Goal: Task Accomplishment & Management: Complete application form

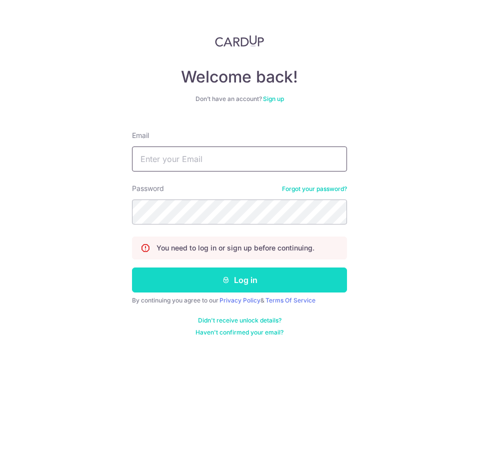
type input "div@eyebracesclinic.com"
click at [203, 286] on button "Log in" at bounding box center [239, 279] width 215 height 25
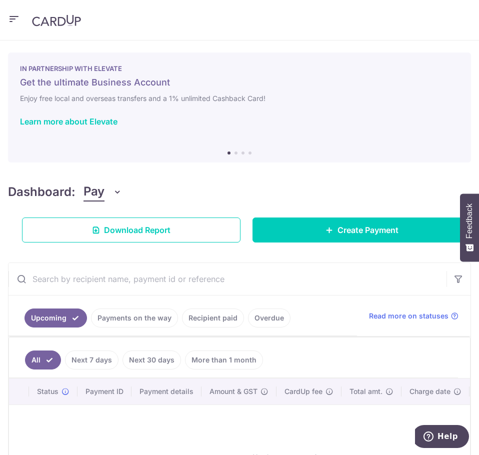
click at [16, 16] on icon "button" at bounding box center [14, 19] width 12 height 12
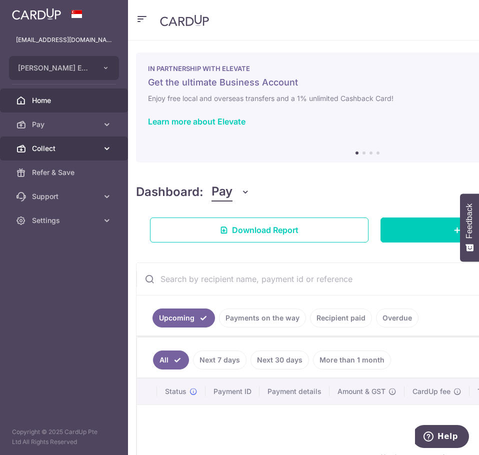
click at [64, 148] on span "Collect" at bounding box center [65, 148] width 66 height 10
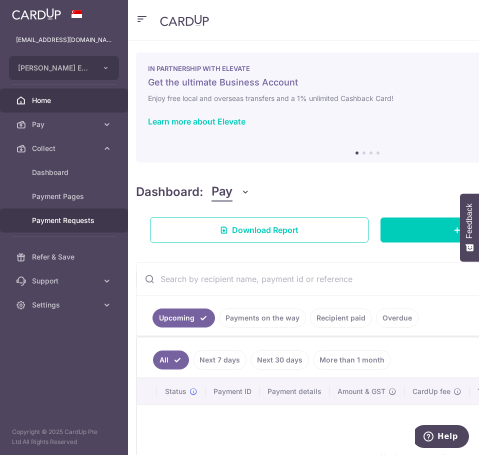
click at [62, 214] on link "Payment Requests" at bounding box center [64, 220] width 128 height 24
click at [70, 221] on span "Payment Requests" at bounding box center [65, 220] width 66 height 10
click at [78, 219] on span "Payment Requests" at bounding box center [65, 220] width 66 height 10
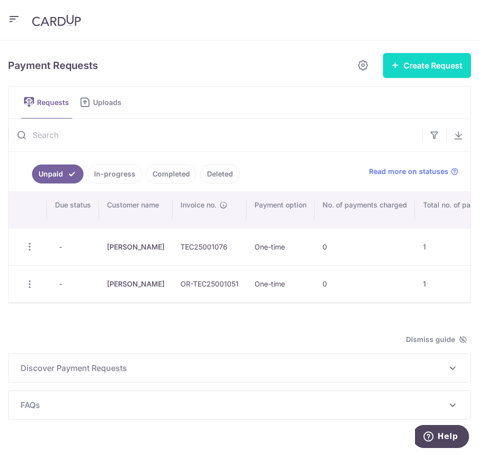
click at [431, 56] on button "Create Request" at bounding box center [427, 65] width 88 height 25
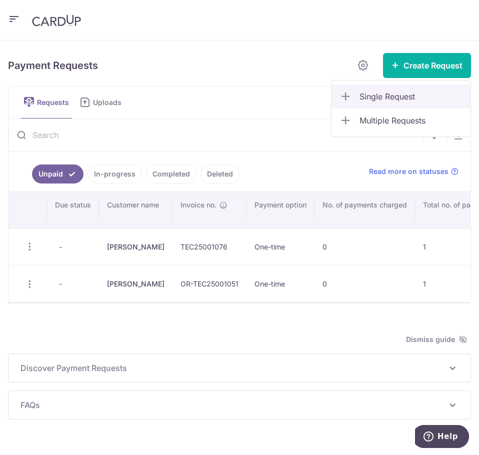
click at [382, 100] on span "Single Request" at bounding box center [410, 96] width 103 height 12
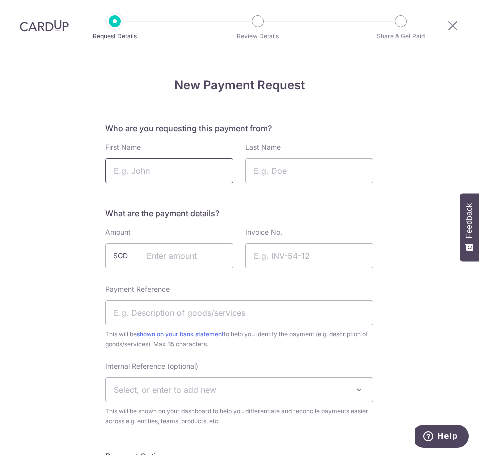
click at [166, 177] on input "First Name" at bounding box center [169, 170] width 128 height 25
click at [320, 257] on input "Invoice No." at bounding box center [309, 255] width 128 height 25
paste input "TEC25-003365"
type input "TEC25-003365"
click at [159, 177] on input "First Name" at bounding box center [169, 170] width 128 height 25
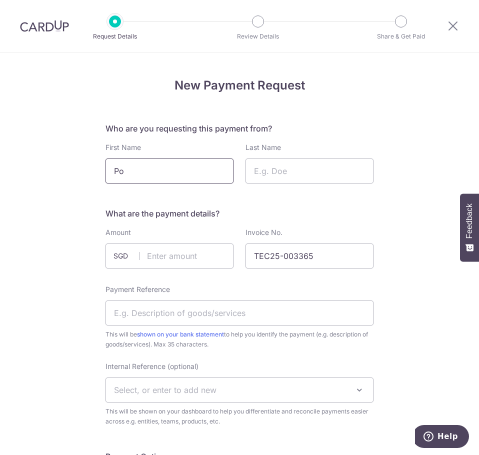
type input "P"
type input "Jia Hui"
type input "Poh"
click at [196, 262] on input "text" at bounding box center [169, 255] width 128 height 25
type input "61.04"
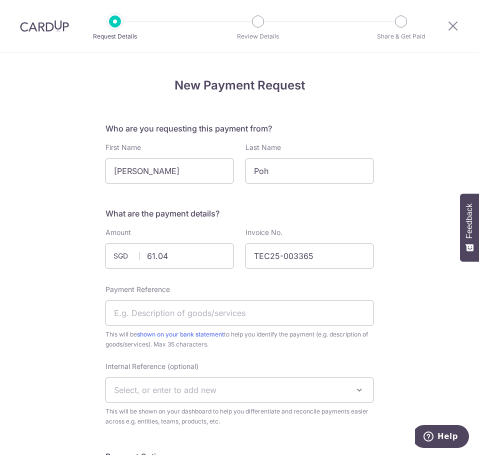
click at [140, 314] on input "Payment Reference" at bounding box center [239, 312] width 268 height 25
type input "Solutions"
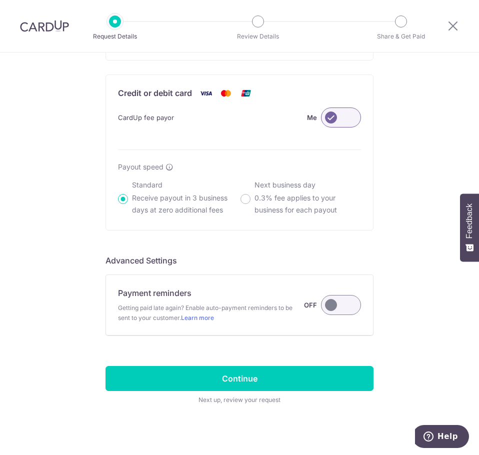
scroll to position [650, 0]
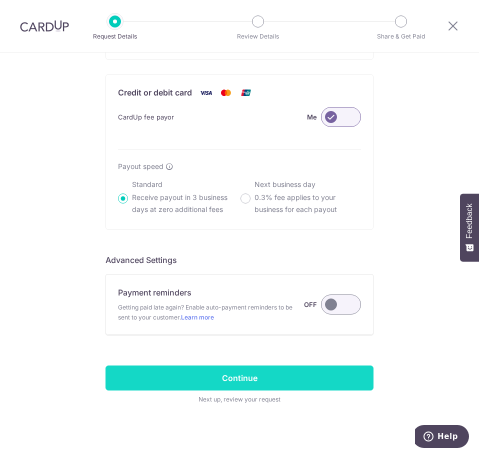
click at [247, 383] on input "Continue" at bounding box center [239, 377] width 268 height 25
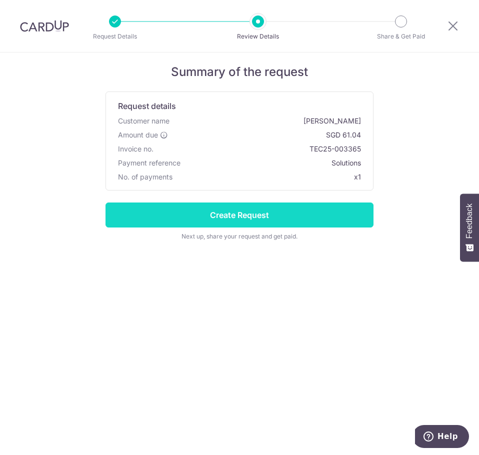
click at [278, 213] on input "Create Request" at bounding box center [239, 214] width 268 height 25
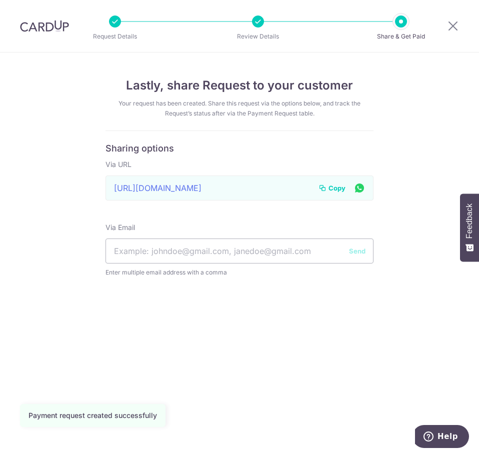
click at [327, 191] on button "Copy" at bounding box center [331, 188] width 27 height 10
